Goal: Task Accomplishment & Management: Use online tool/utility

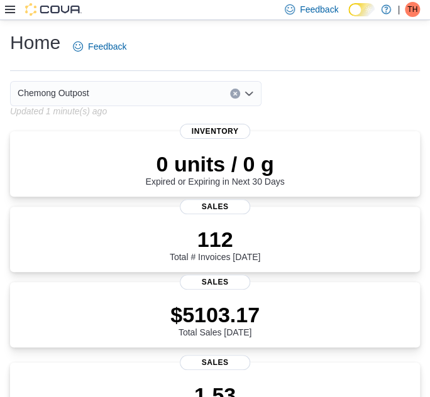
click at [10, 11] on icon at bounding box center [10, 9] width 10 height 10
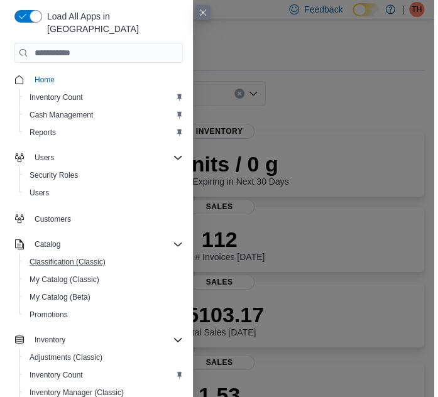
scroll to position [197, 0]
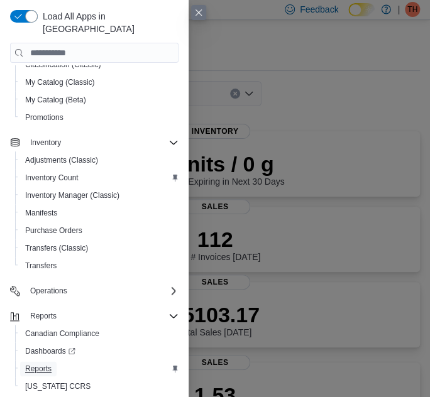
click at [45, 364] on span "Reports" at bounding box center [38, 369] width 26 height 10
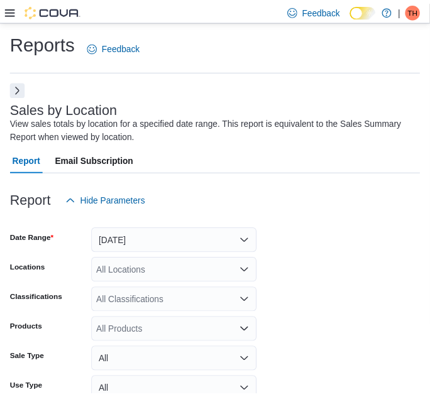
scroll to position [41, 0]
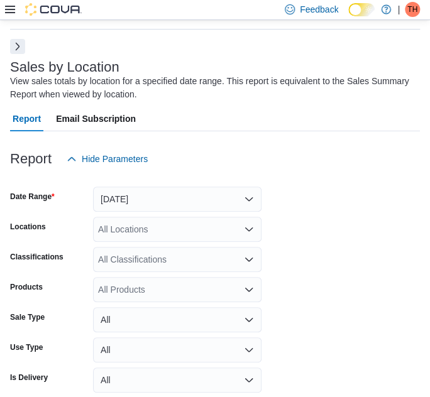
click at [18, 41] on button "Next" at bounding box center [17, 46] width 15 height 15
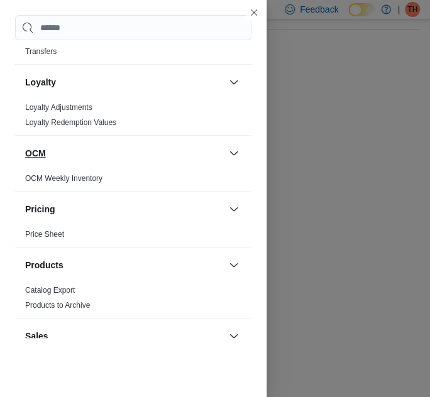
scroll to position [685, 0]
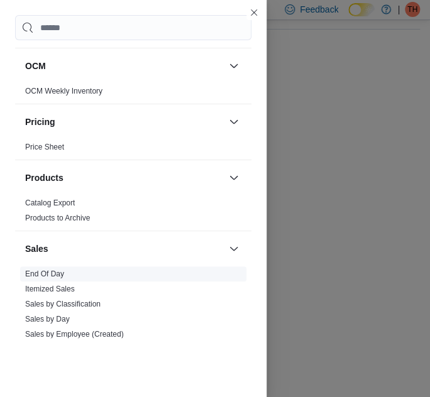
click at [40, 270] on link "End Of Day" at bounding box center [44, 274] width 39 height 9
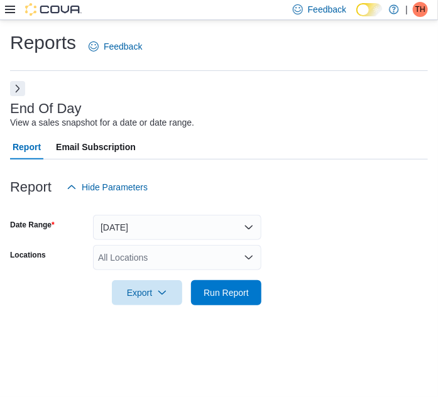
click at [244, 259] on icon "Open list of options" at bounding box center [249, 258] width 10 height 10
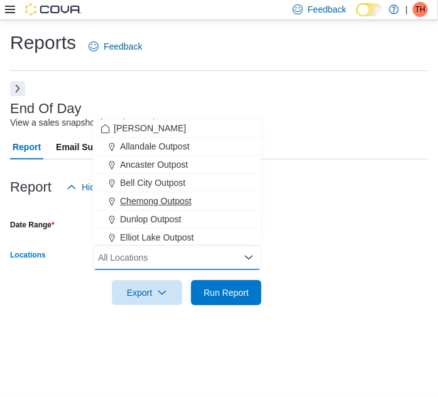
click at [179, 199] on span "Chemong Outpost" at bounding box center [156, 201] width 72 height 13
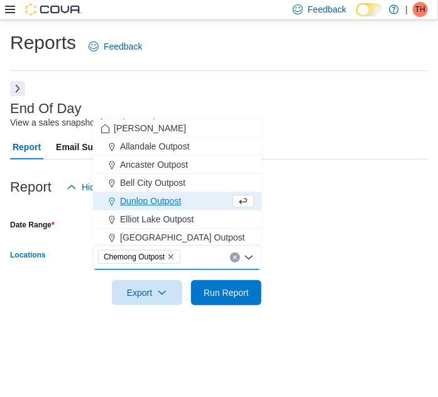
click at [319, 202] on div at bounding box center [219, 207] width 418 height 15
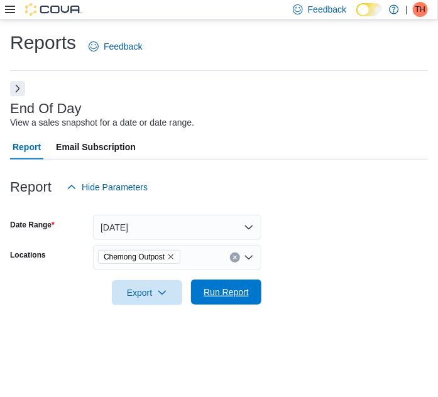
click at [234, 291] on span "Run Report" at bounding box center [226, 292] width 45 height 13
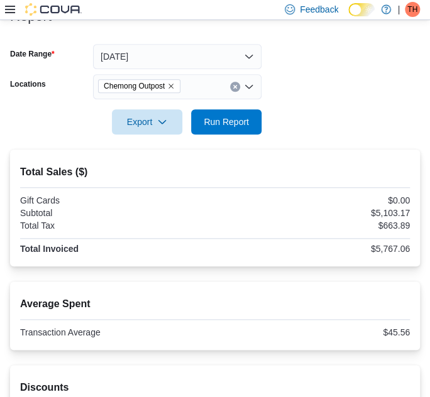
scroll to position [114, 0]
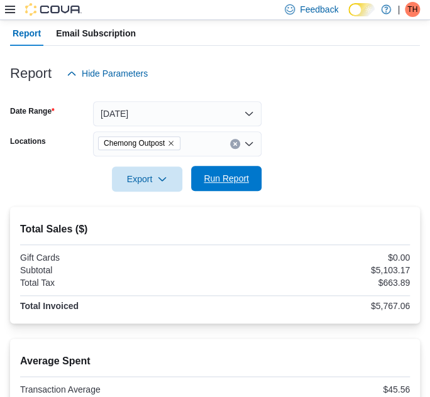
click at [231, 177] on span "Run Report" at bounding box center [226, 178] width 45 height 13
click at [227, 178] on span "Run Report" at bounding box center [226, 178] width 45 height 13
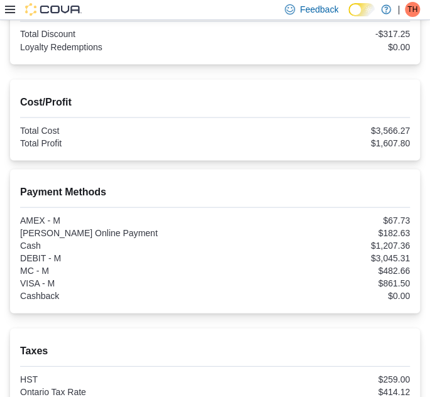
scroll to position [571, 0]
